Goal: Information Seeking & Learning: Learn about a topic

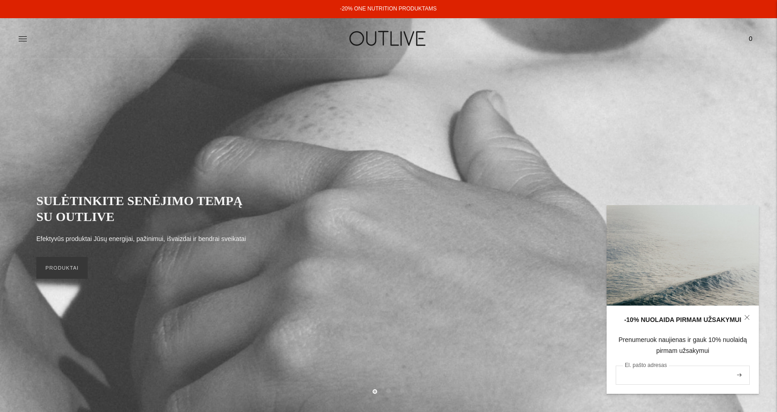
click at [643, 377] on input "El. pašto adresas" at bounding box center [683, 374] width 134 height 19
paste input "**********"
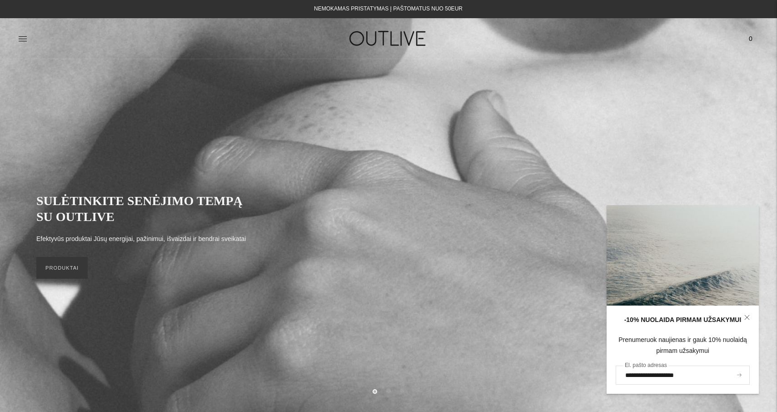
type input "**********"
click at [739, 373] on icon "submit" at bounding box center [739, 374] width 5 height 3
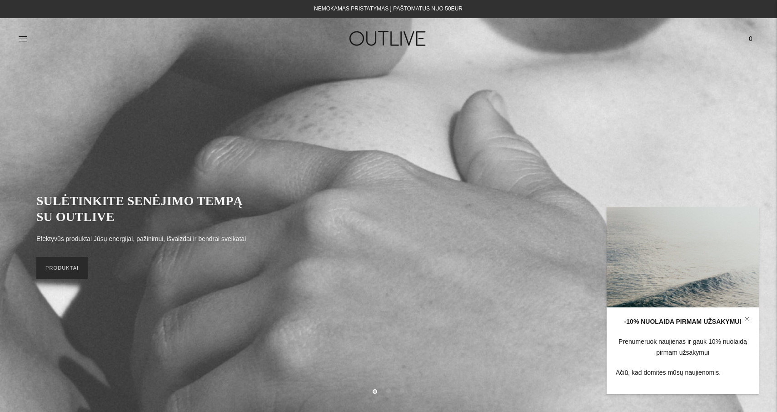
click at [60, 264] on link "PRODUKTAI" at bounding box center [61, 268] width 51 height 22
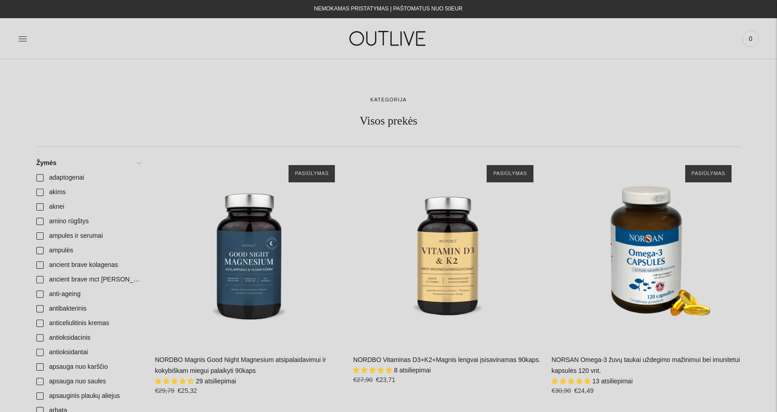
click at [388, 37] on img at bounding box center [389, 38] width 114 height 31
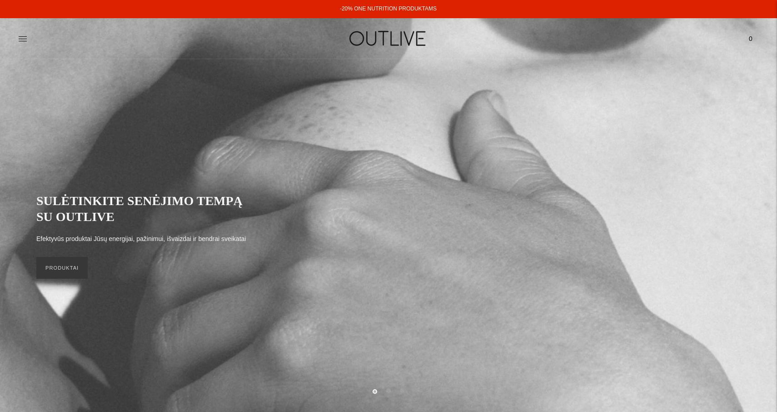
click at [390, 9] on link "-20% ONE NUTRITION PRODUKTAMS" at bounding box center [388, 8] width 97 height 6
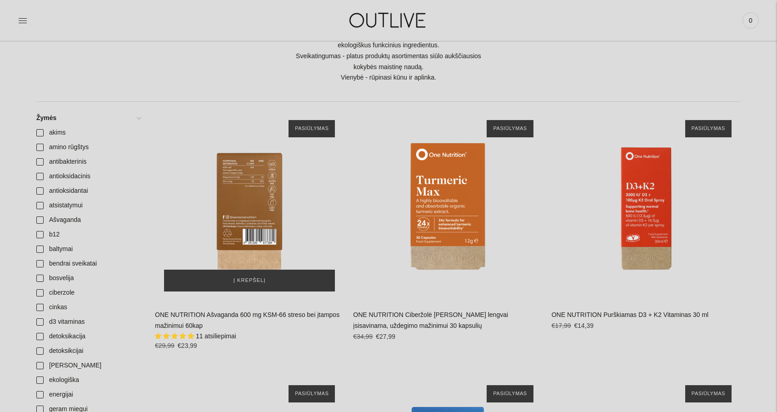
scroll to position [207, 0]
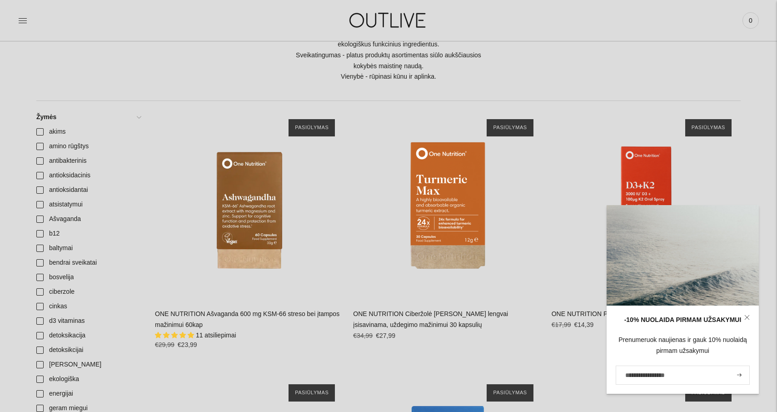
click at [748, 318] on icon at bounding box center [747, 317] width 4 height 4
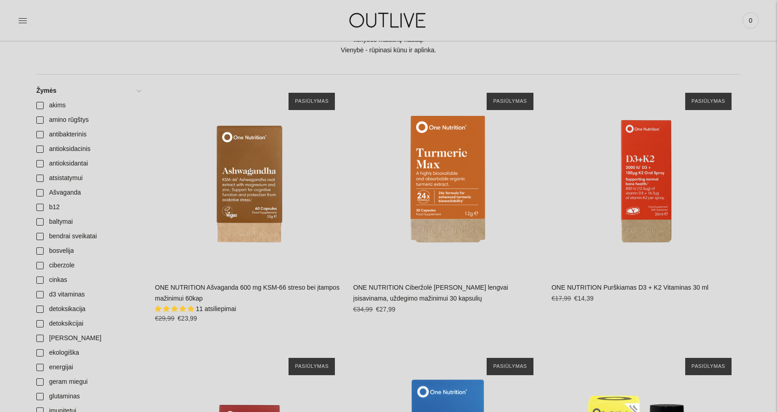
scroll to position [235, 0]
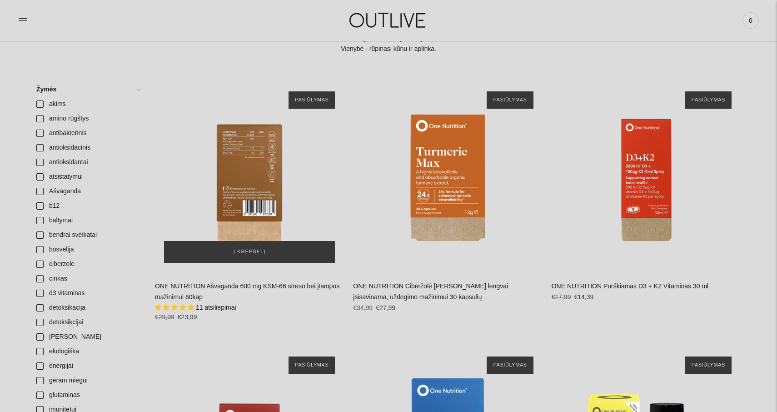
click at [247, 180] on div "ONE NUTRITION Ašvaganda 600 mg KSM-66 streso bei įtampos mažinimui 60kap\a" at bounding box center [249, 176] width 189 height 189
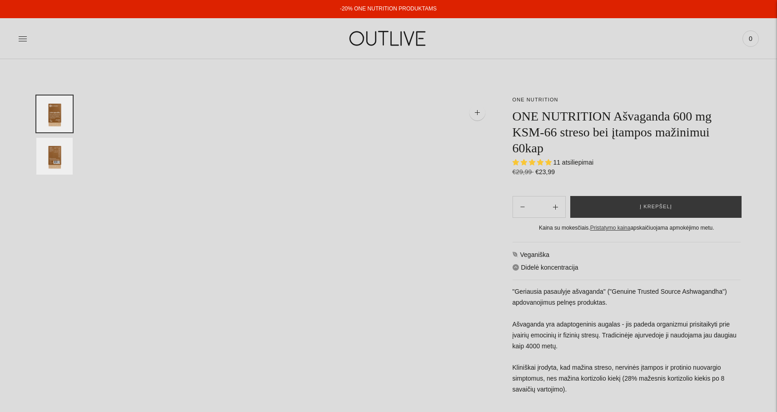
select select "**********"
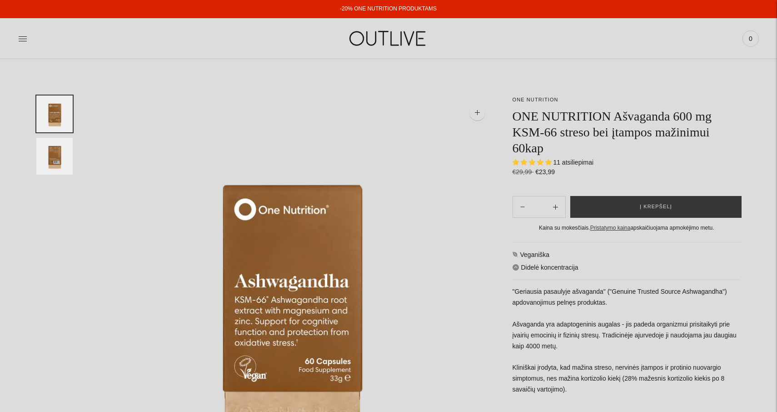
click at [50, 154] on img "Translation missing: en.general.accessibility.image_thumbail" at bounding box center [54, 156] width 36 height 37
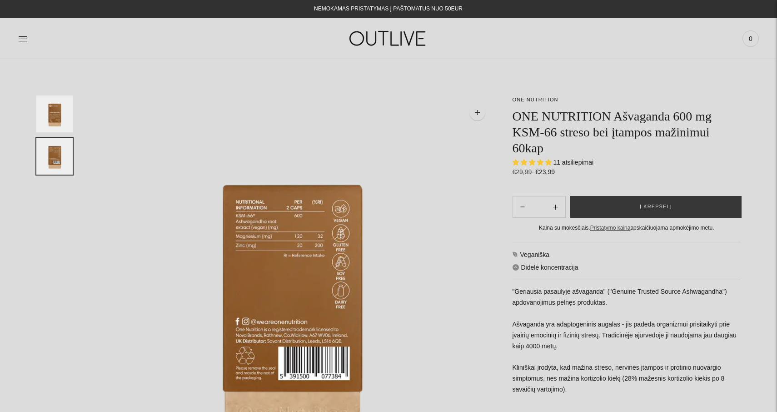
click at [53, 108] on img "Translation missing: en.general.accessibility.image_thumbail" at bounding box center [54, 113] width 36 height 37
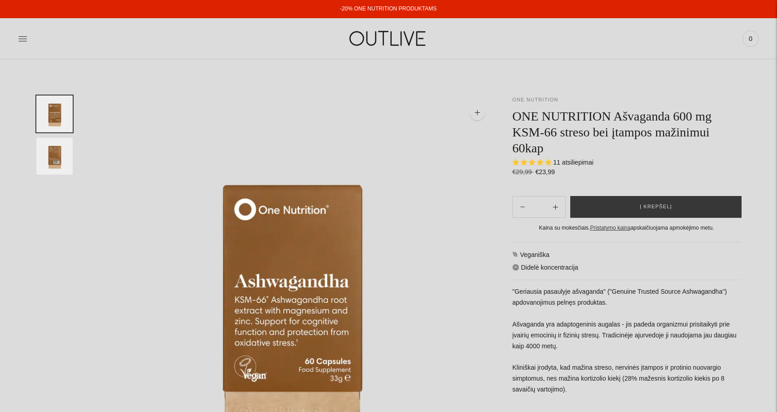
click at [521, 100] on link "ONE NUTRITION" at bounding box center [536, 99] width 46 height 5
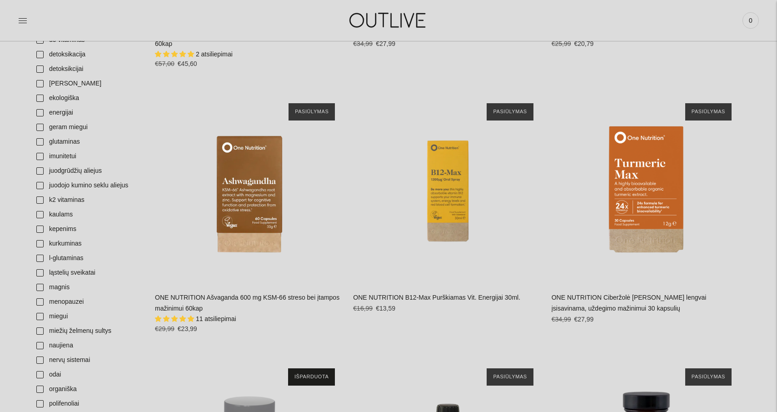
scroll to position [325, 0]
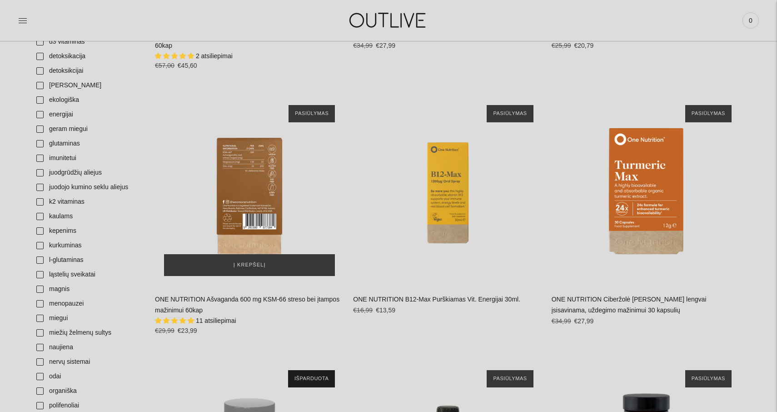
click at [246, 184] on div "ONE NUTRITION Ašvaganda 600 mg KSM-66 streso bei įtampos mažinimui 60kap\a" at bounding box center [249, 190] width 189 height 189
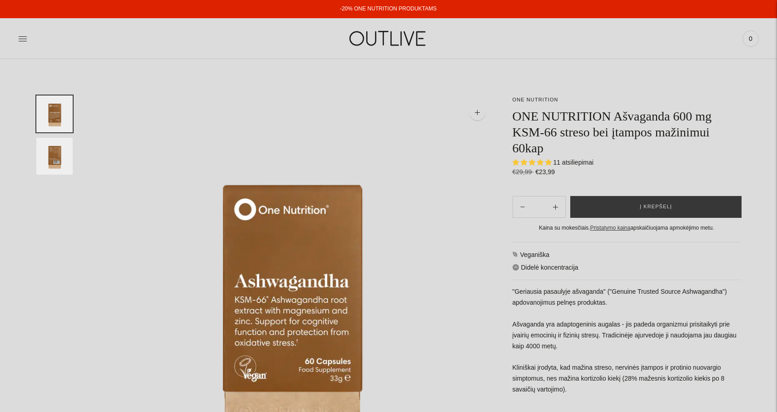
select select "**********"
click at [391, 39] on img at bounding box center [389, 38] width 114 height 31
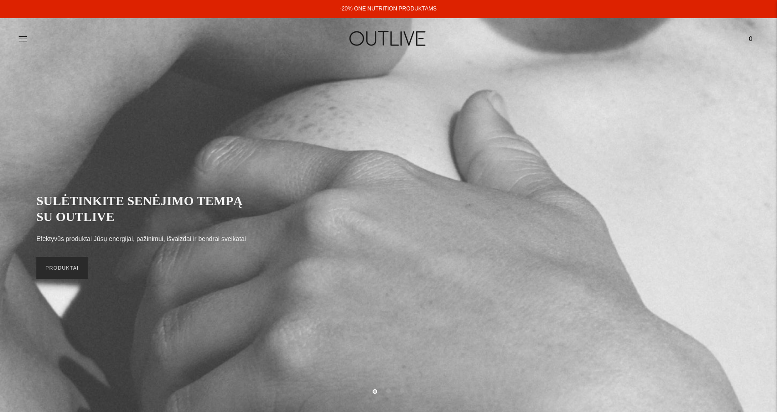
click at [60, 265] on link "PRODUKTAI" at bounding box center [61, 268] width 51 height 22
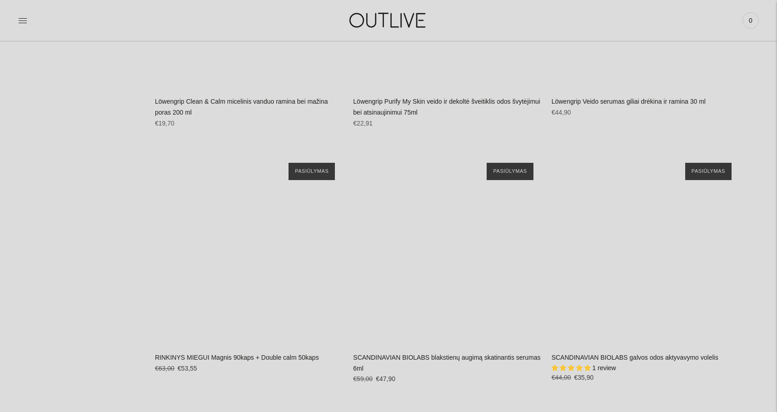
scroll to position [21806, 0]
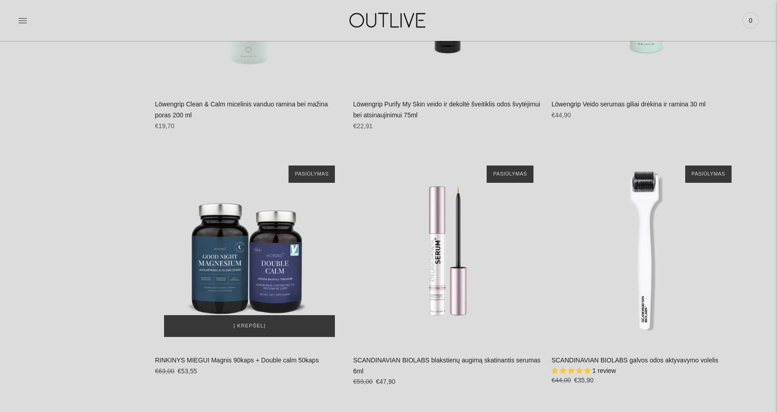
click at [269, 156] on img "RINKINYS MIEGUI Magnis 90kaps + Double calm 50kaps\a" at bounding box center [249, 250] width 189 height 189
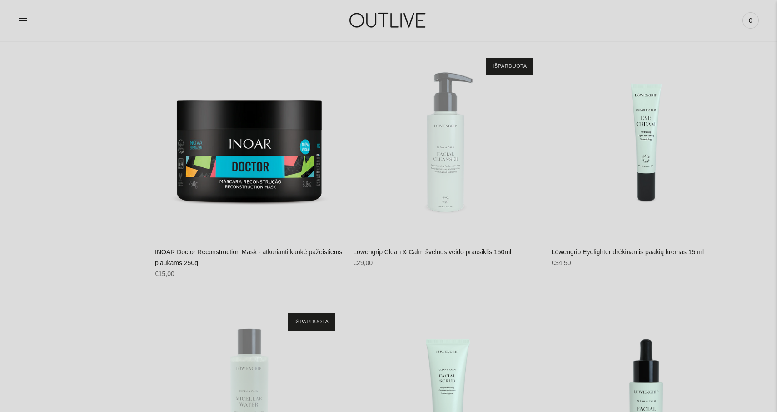
scroll to position [21176, 0]
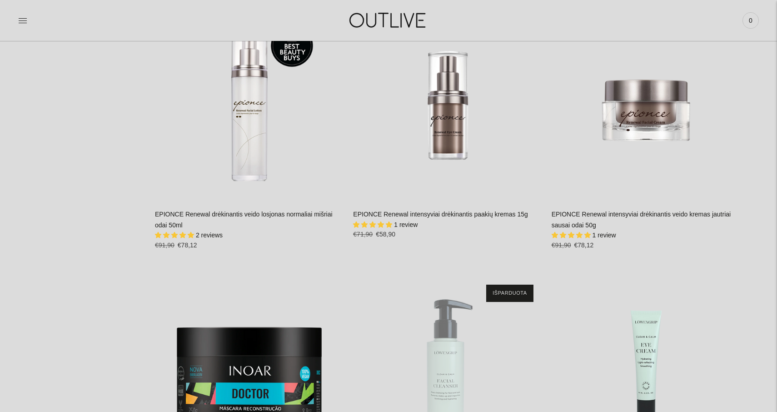
click at [366, 23] on img at bounding box center [389, 20] width 114 height 31
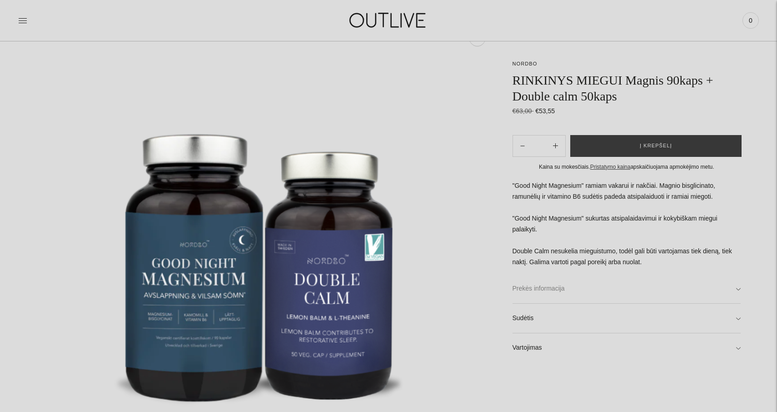
scroll to position [75, 0]
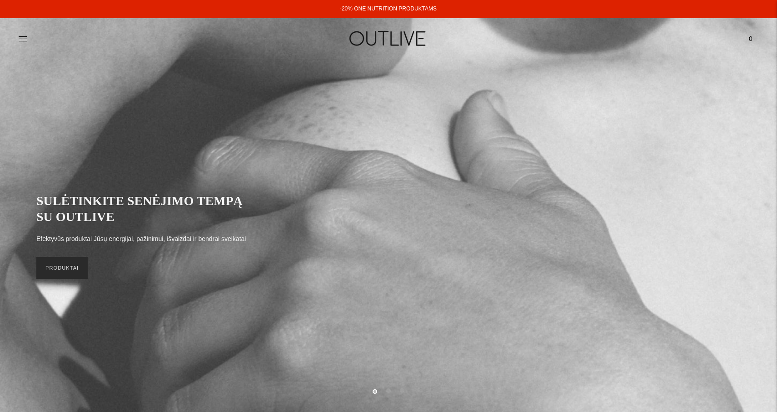
click at [63, 268] on link "PRODUKTAI" at bounding box center [61, 268] width 51 height 22
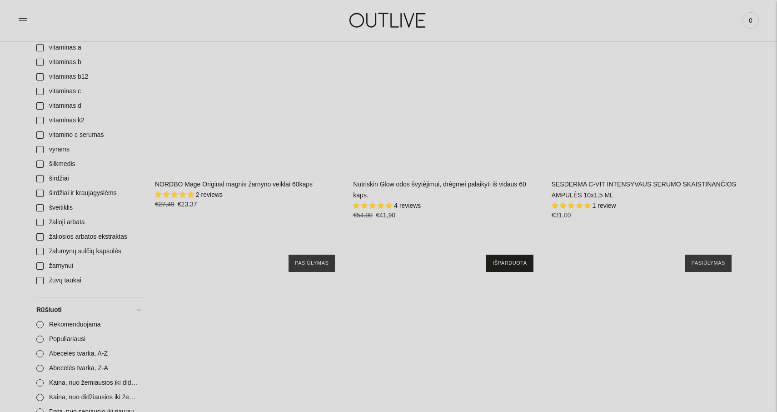
scroll to position [3340, 0]
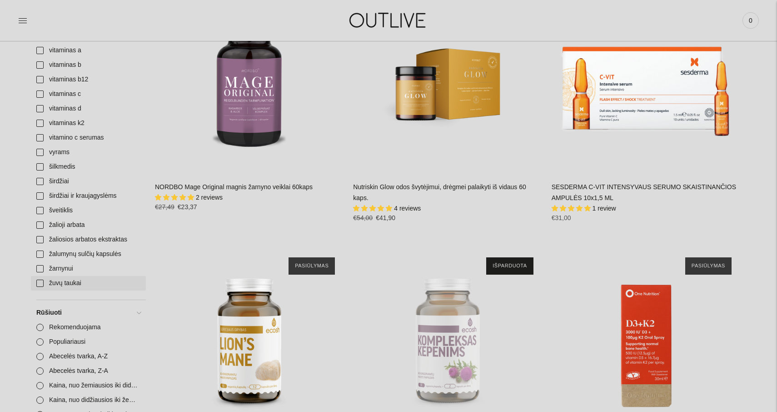
click at [40, 282] on link "žuvų taukai" at bounding box center [88, 283] width 115 height 15
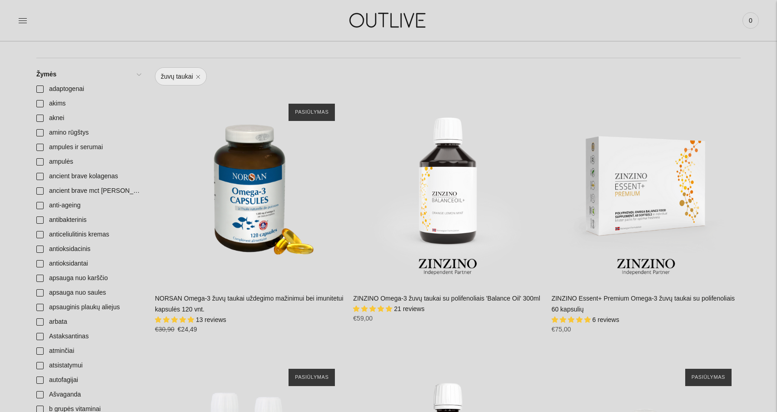
scroll to position [85, 0]
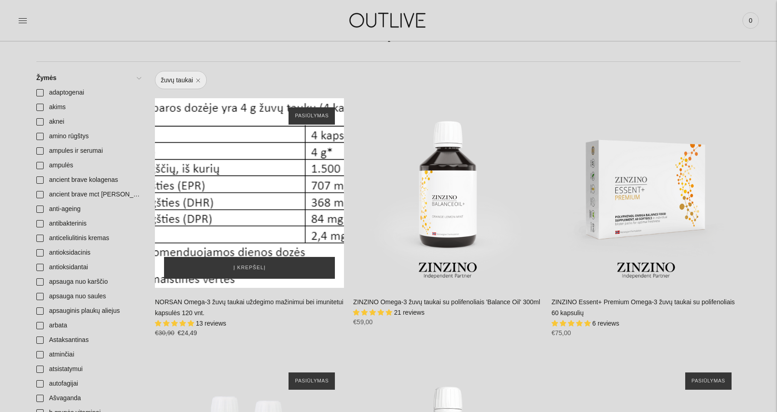
click at [256, 195] on div "NORSAN Omega-3 žuvų taukai uždegimo mažinimui bei imunitetui kapsulės 120 vnt.\a" at bounding box center [249, 192] width 189 height 189
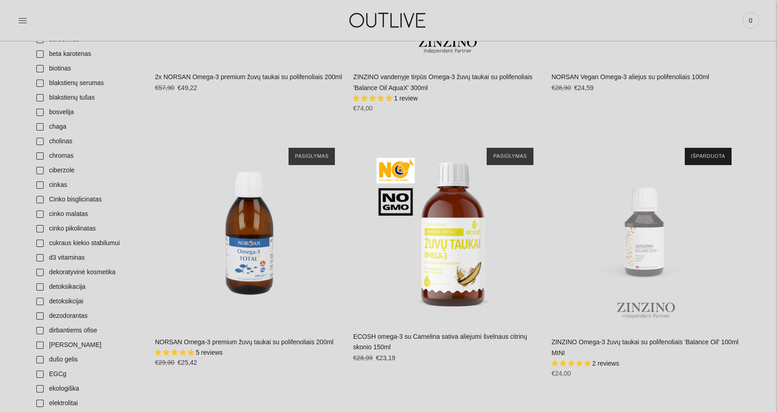
scroll to position [575, 0]
click at [75, 241] on link "cukraus kiekio stabilumui" at bounding box center [88, 242] width 115 height 15
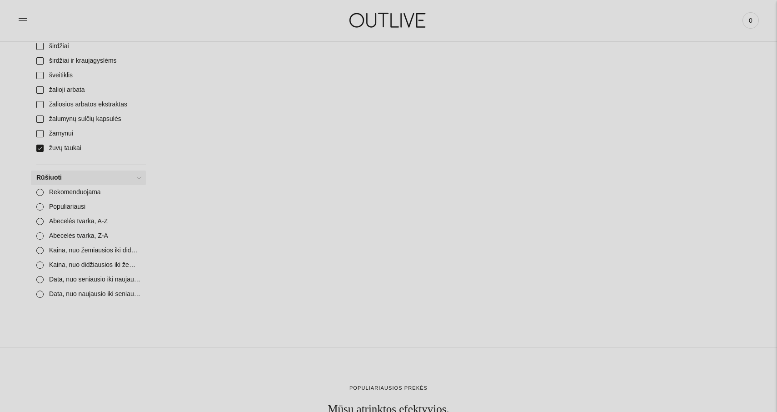
scroll to position [3466, 0]
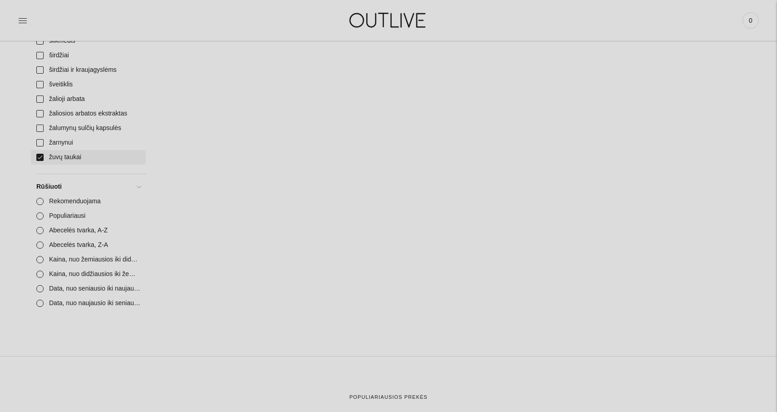
click at [42, 156] on link "žuvų taukai" at bounding box center [88, 157] width 115 height 15
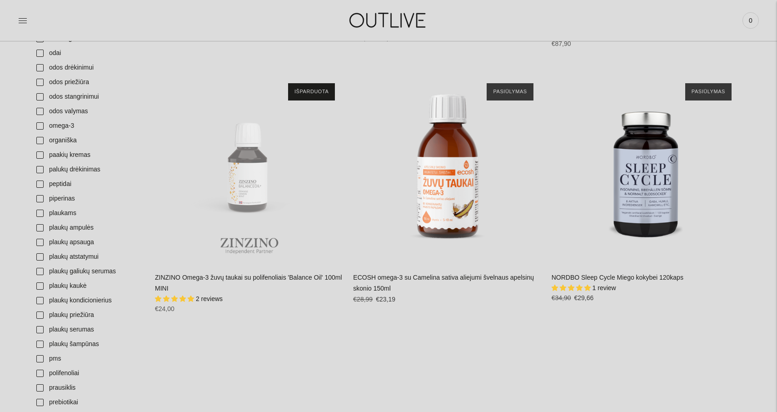
scroll to position [2208, 0]
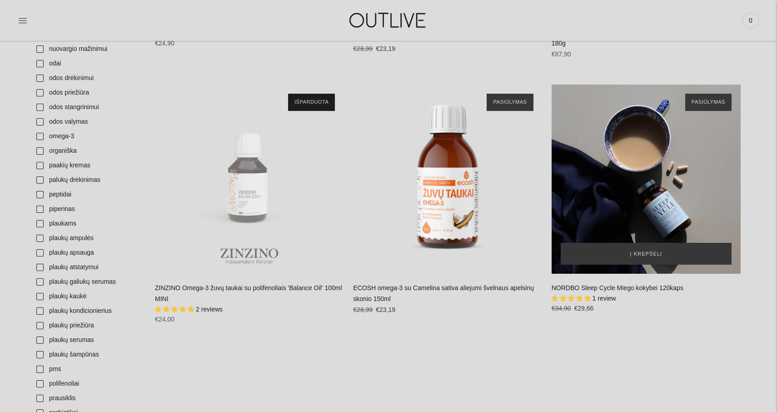
click at [654, 166] on div "NORDBO Sleep Cycle Miego kokybei 120kaps\a" at bounding box center [646, 179] width 189 height 189
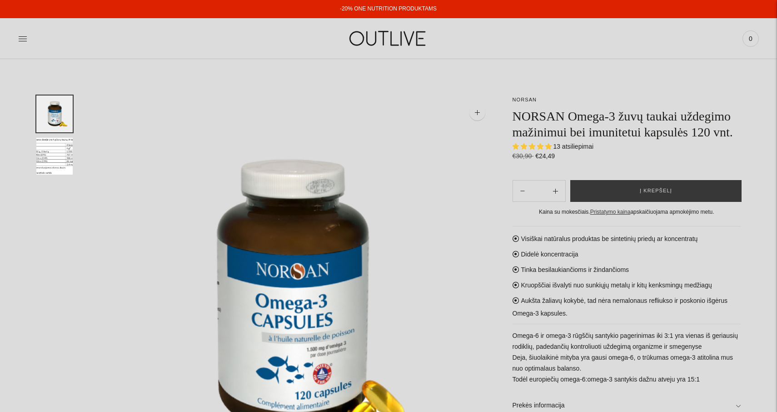
select select "**********"
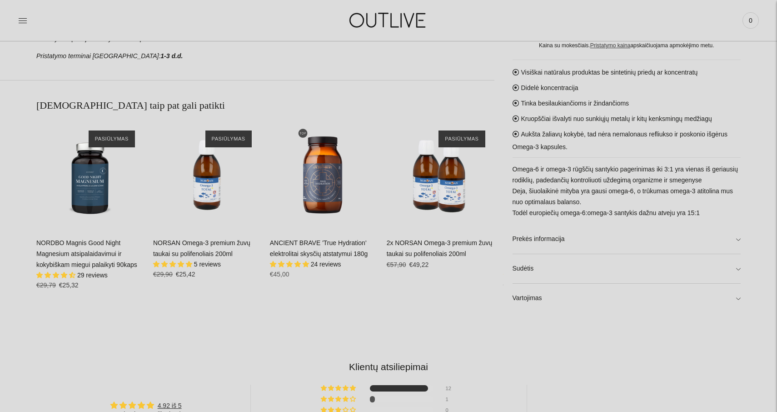
scroll to position [581, 0]
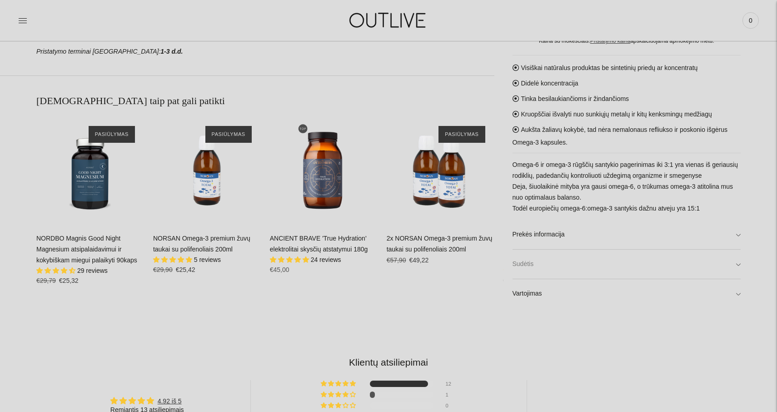
click at [737, 262] on link "Sudėtis" at bounding box center [627, 264] width 229 height 29
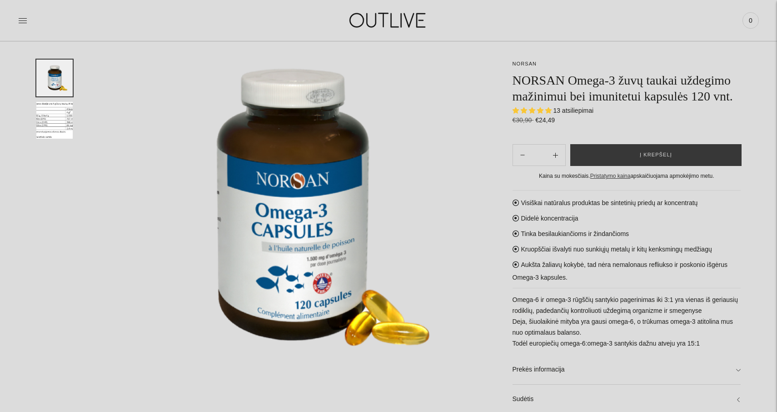
scroll to position [90, 0]
click at [53, 113] on img "Translation missing: en.general.accessibility.image_thumbail" at bounding box center [54, 120] width 36 height 37
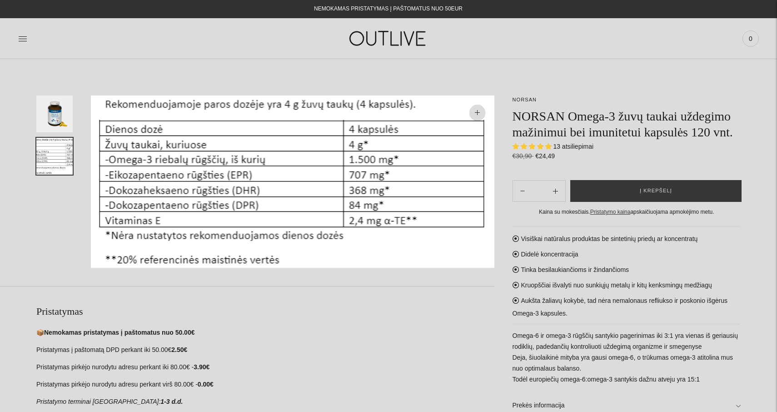
scroll to position [0, 0]
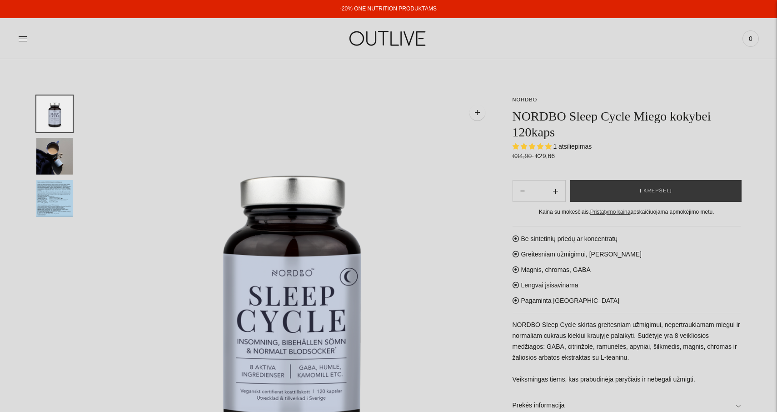
select select "**********"
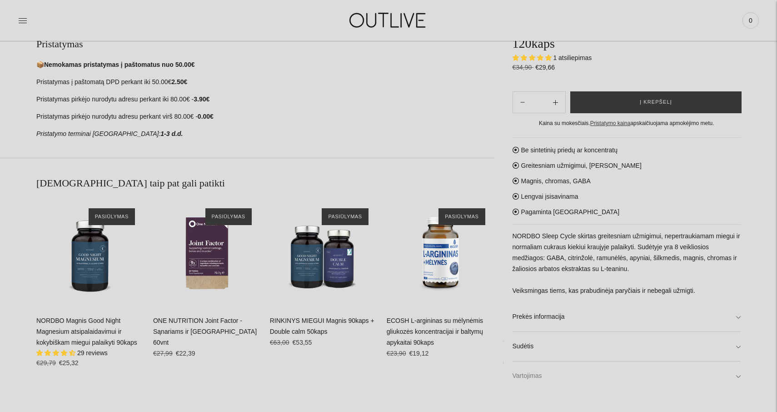
scroll to position [507, 0]
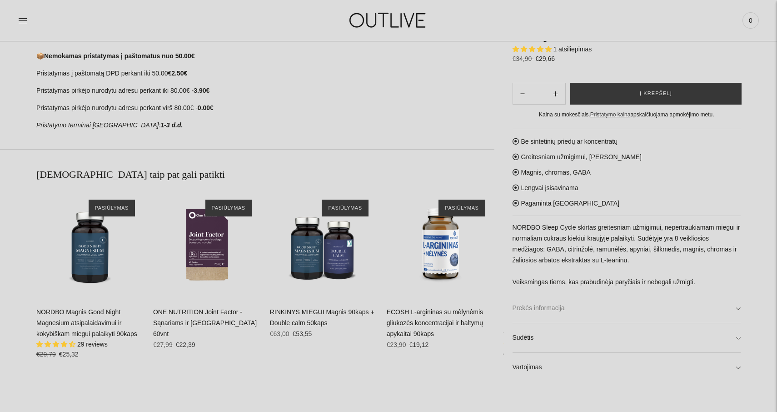
click at [737, 307] on link "Prekės informacija" at bounding box center [627, 308] width 229 height 29
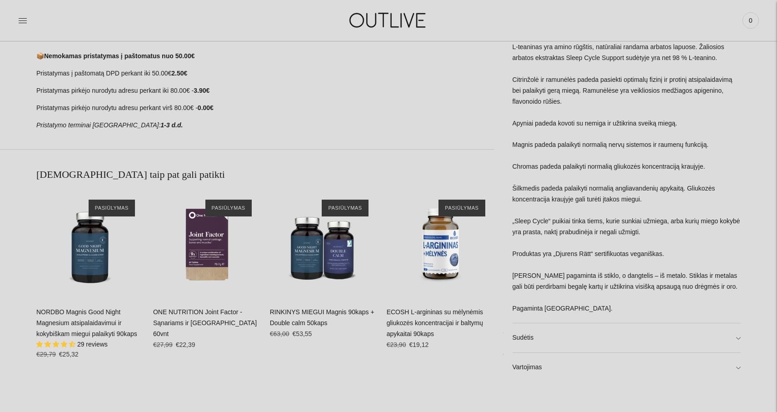
click at [737, 307] on div "GABA natūraliai randamas organizme ir yra dažniausiai pasitaikantis slopinantis…" at bounding box center [627, 150] width 229 height 346
click at [738, 333] on link "Sudėtis" at bounding box center [627, 338] width 229 height 29
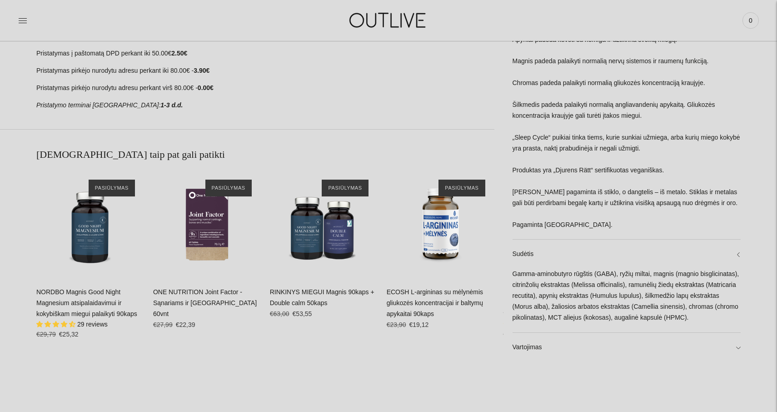
scroll to position [547, 0]
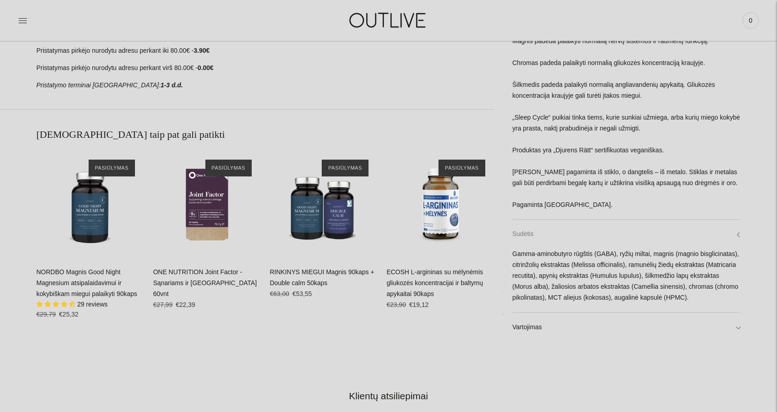
click at [737, 220] on link "Sudėtis" at bounding box center [627, 234] width 229 height 29
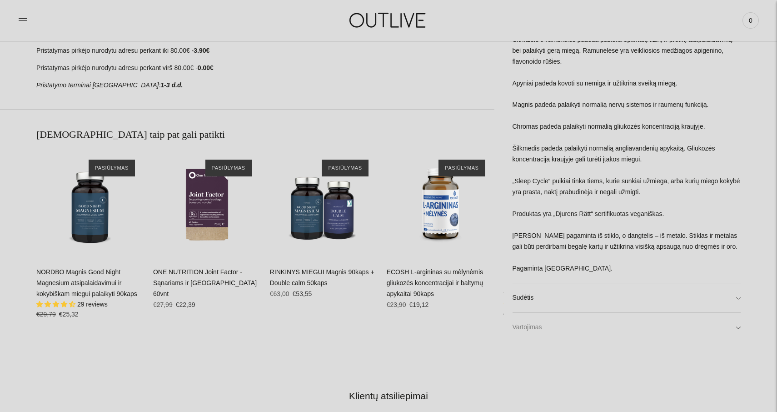
click at [737, 322] on link "Vartojimas" at bounding box center [627, 327] width 229 height 29
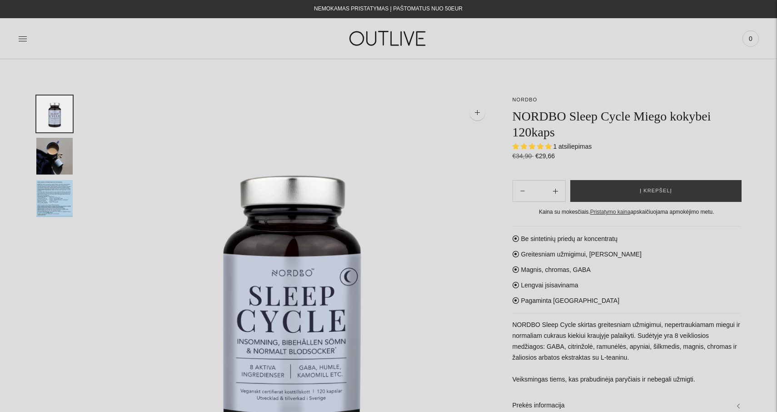
scroll to position [0, 0]
